Goal: Transaction & Acquisition: Download file/media

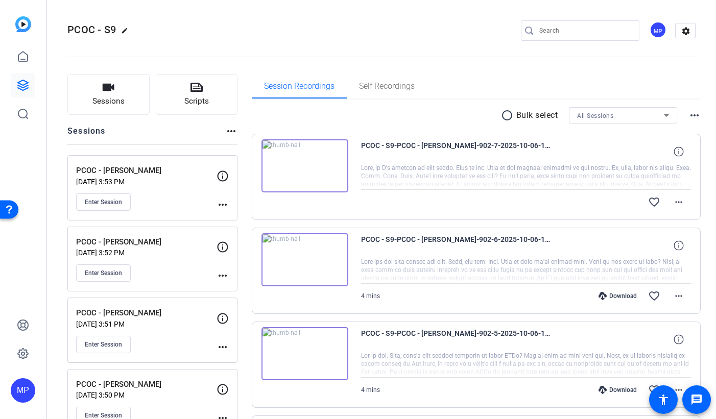
drag, startPoint x: 602, startPoint y: 81, endPoint x: 638, endPoint y: 97, distance: 38.6
click at [602, 81] on div "Session Recordings Self Recordings" at bounding box center [477, 86] width 450 height 25
click at [663, 117] on icon at bounding box center [667, 115] width 12 height 12
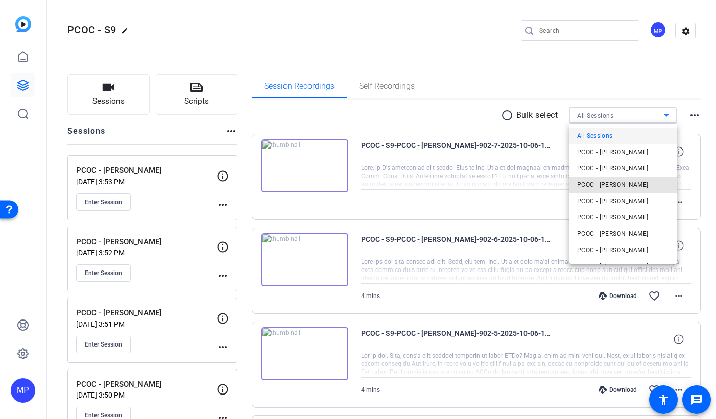
click at [631, 187] on span "PCOC - [PERSON_NAME]" at bounding box center [613, 185] width 72 height 12
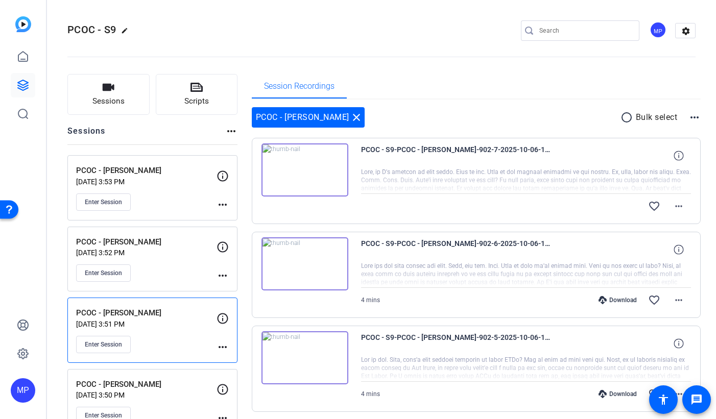
click at [677, 91] on div "Session Recordings" at bounding box center [477, 86] width 450 height 25
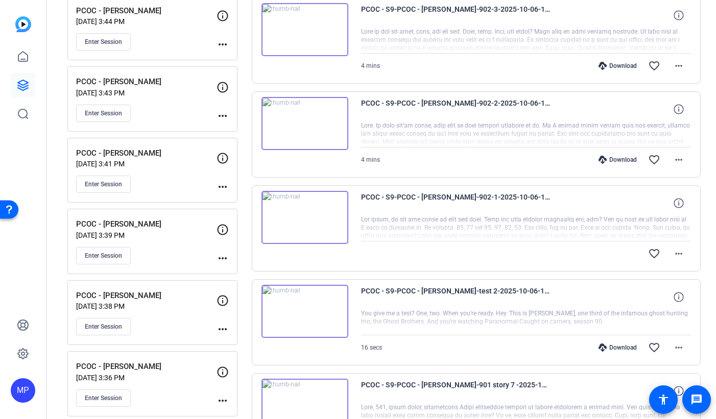
scroll to position [740, 0]
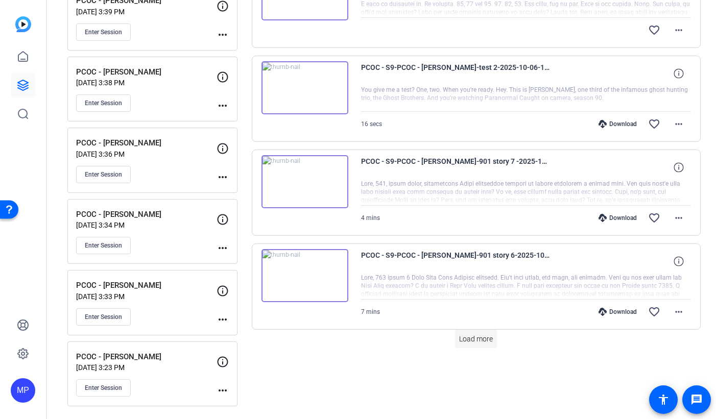
click at [479, 340] on span "Load more" at bounding box center [476, 339] width 34 height 11
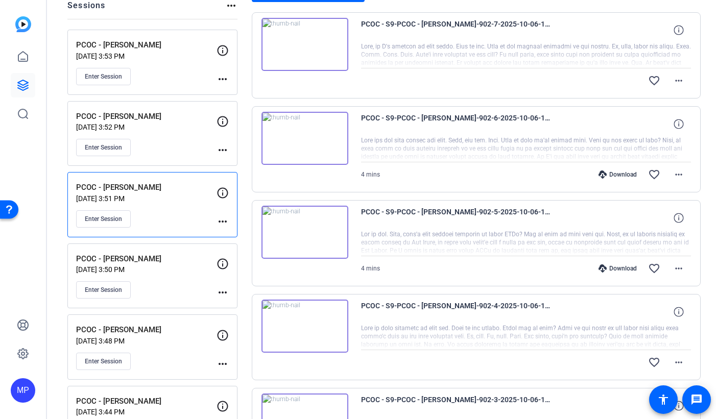
scroll to position [0, 0]
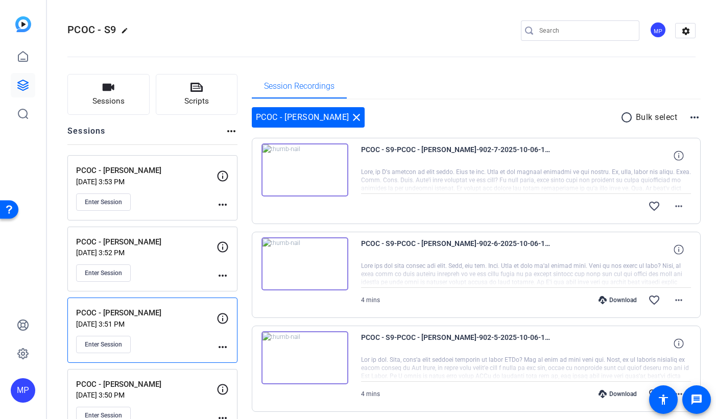
click at [626, 118] on mat-icon "radio_button_unchecked" at bounding box center [628, 117] width 15 height 12
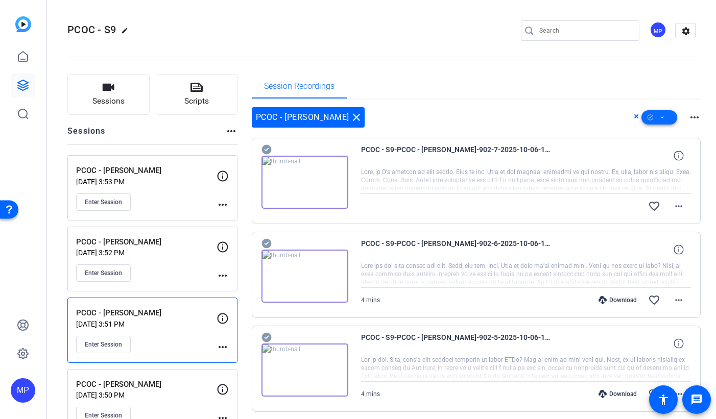
click at [663, 117] on icon at bounding box center [662, 117] width 5 height 13
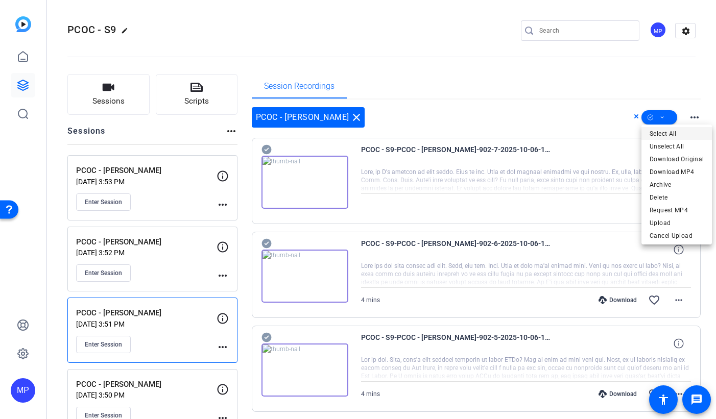
click at [666, 133] on span "Select All" at bounding box center [677, 134] width 54 height 12
click at [671, 159] on span "Download Original" at bounding box center [677, 159] width 54 height 12
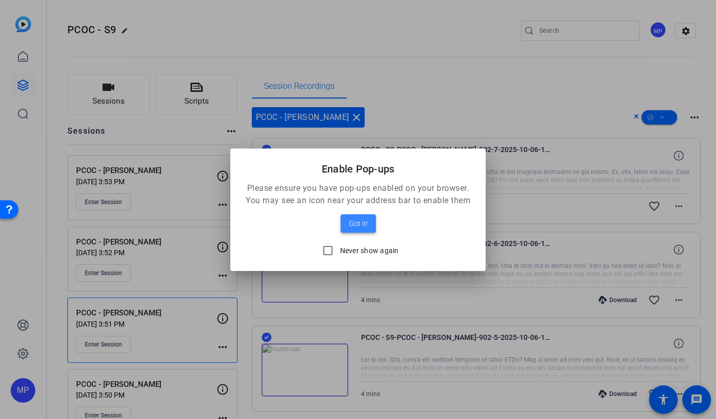
click at [357, 226] on span "Got it!" at bounding box center [358, 224] width 19 height 12
